Goal: Check status: Check status

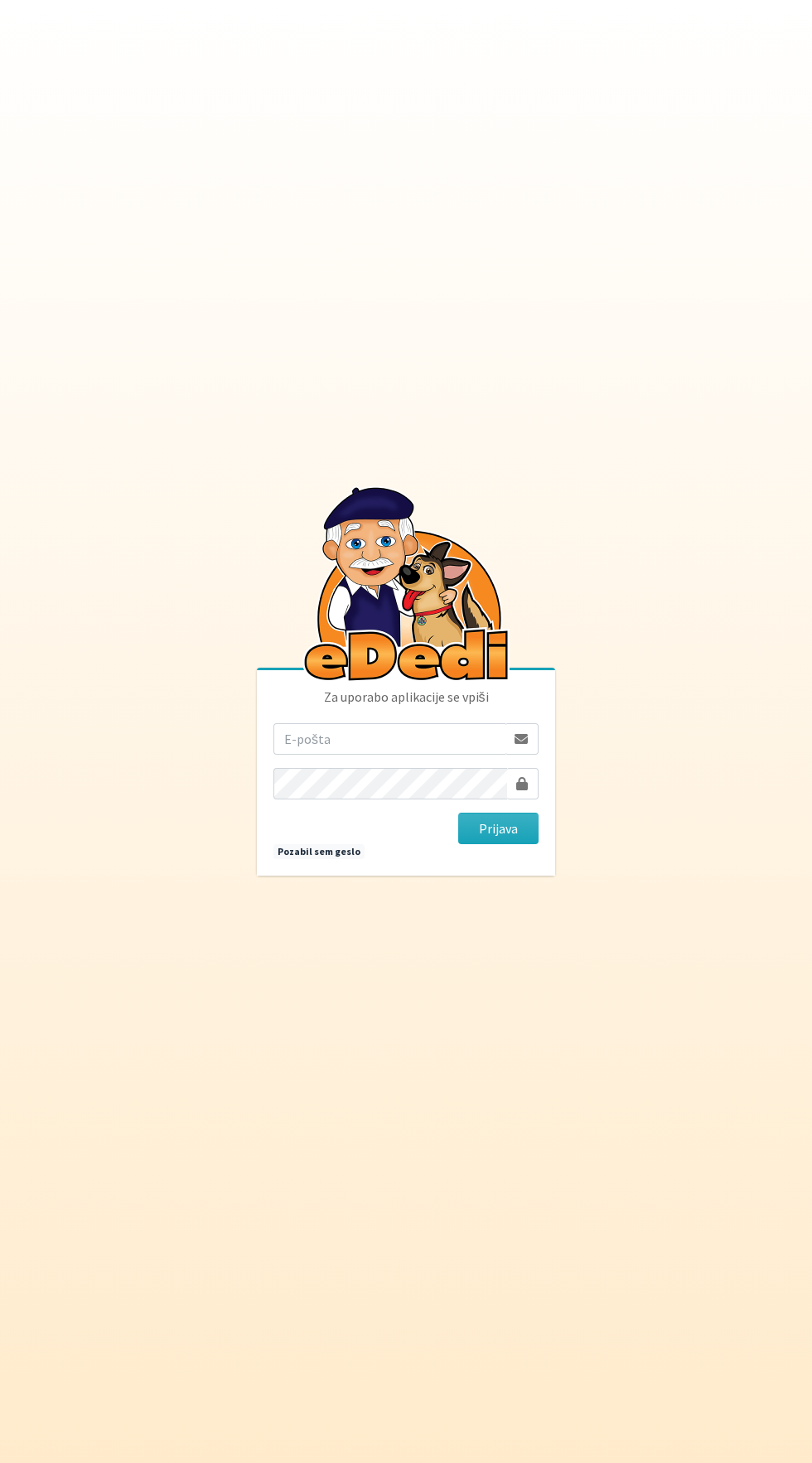
click at [386, 755] on input "email" at bounding box center [389, 739] width 232 height 32
type input "korosak.rajko@gmail.com"
click at [458, 812] on button "Prijava" at bounding box center [498, 828] width 81 height 32
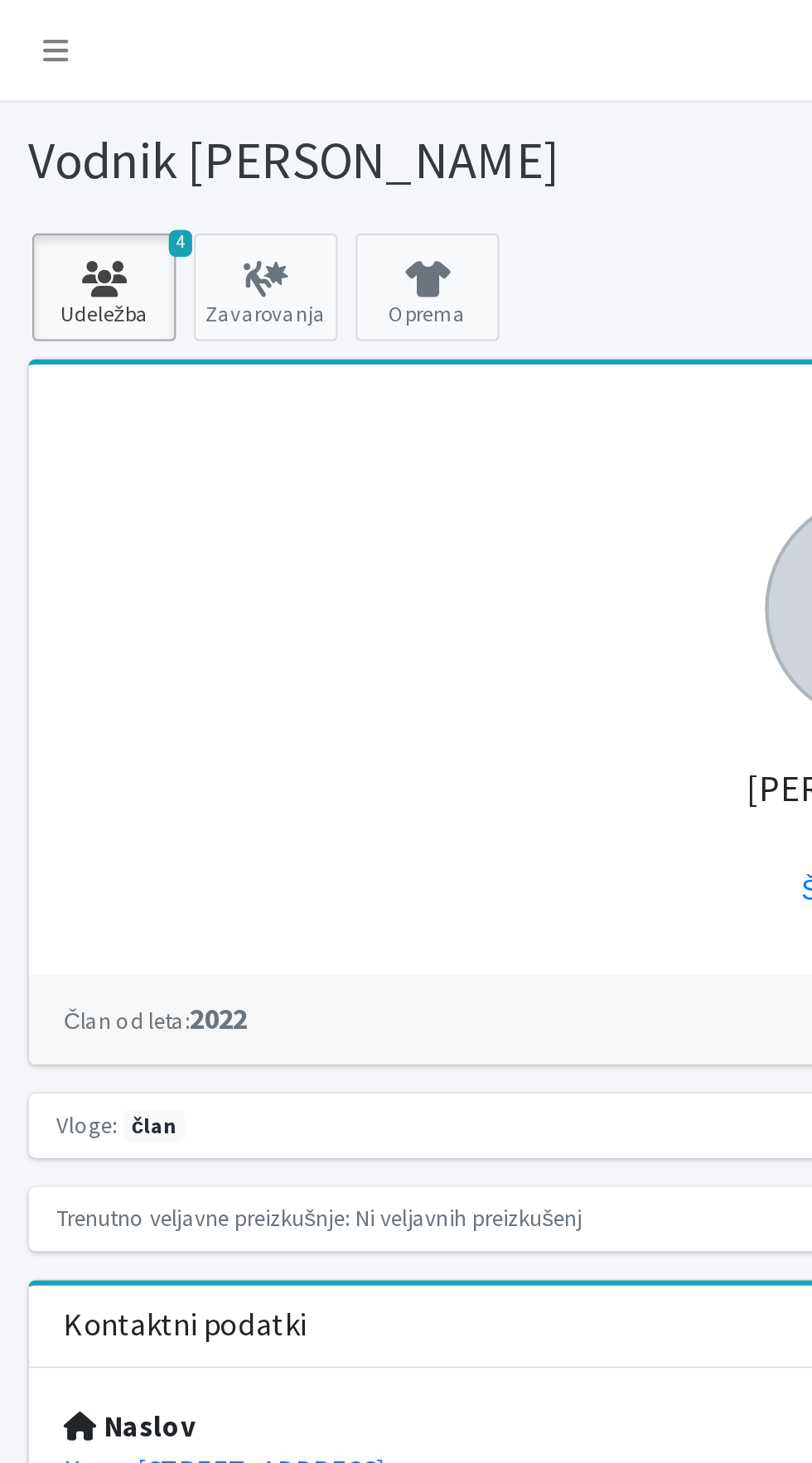
click at [41, 132] on icon at bounding box center [47, 129] width 57 height 17
